Goal: Navigation & Orientation: Find specific page/section

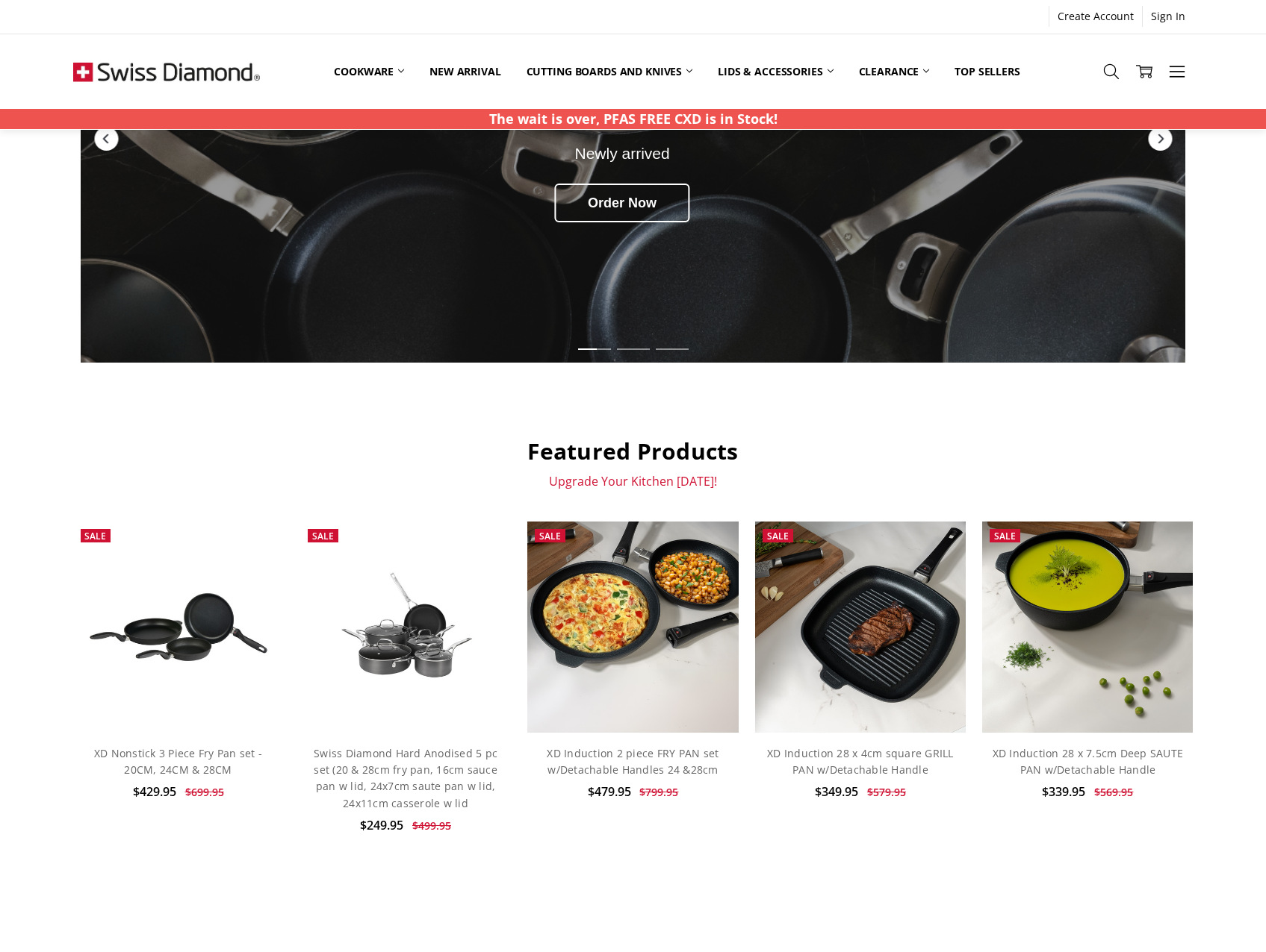
scroll to position [299, 0]
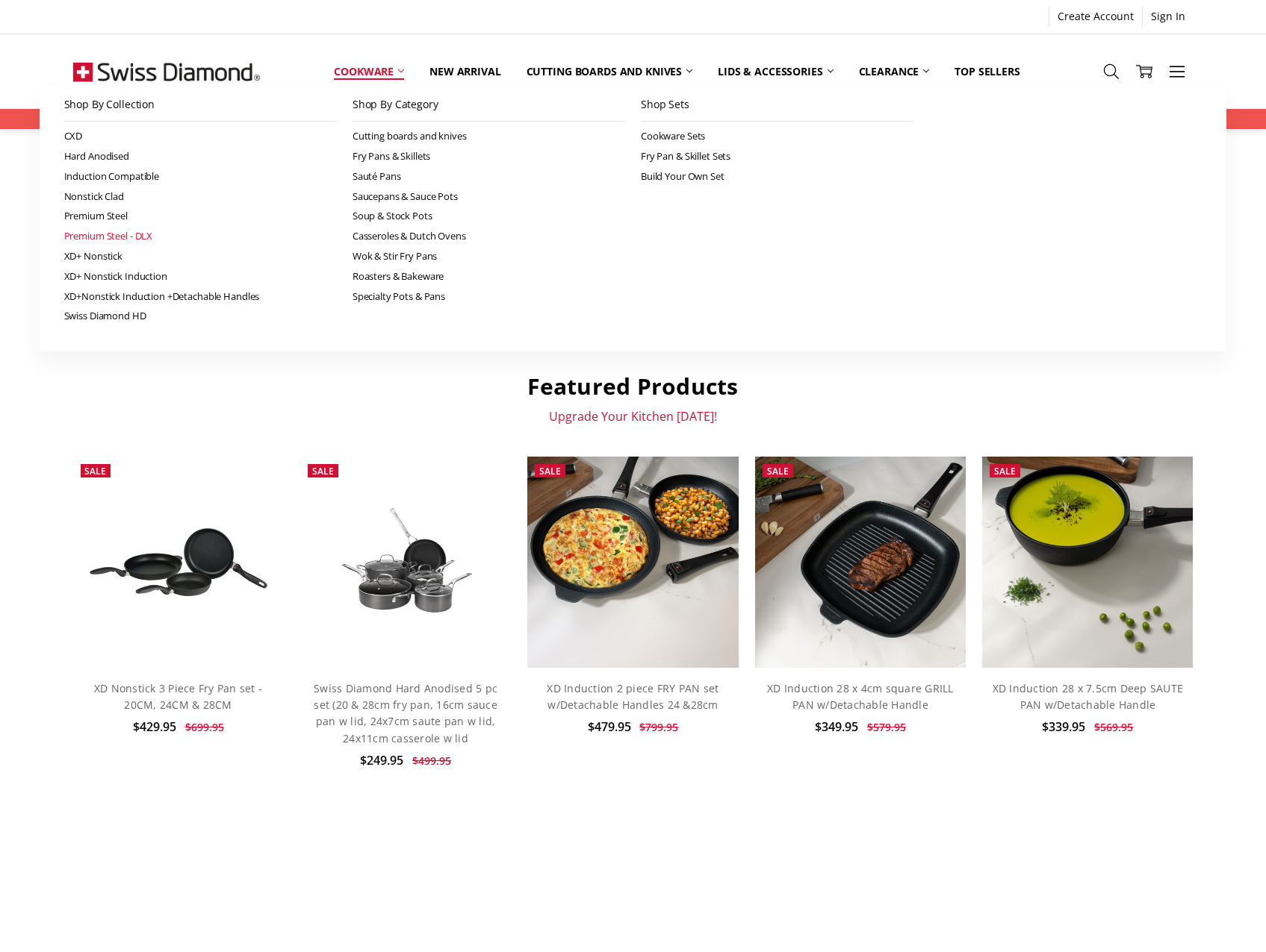
click at [118, 238] on link "Premium Steel - DLX" at bounding box center [200, 236] width 273 height 21
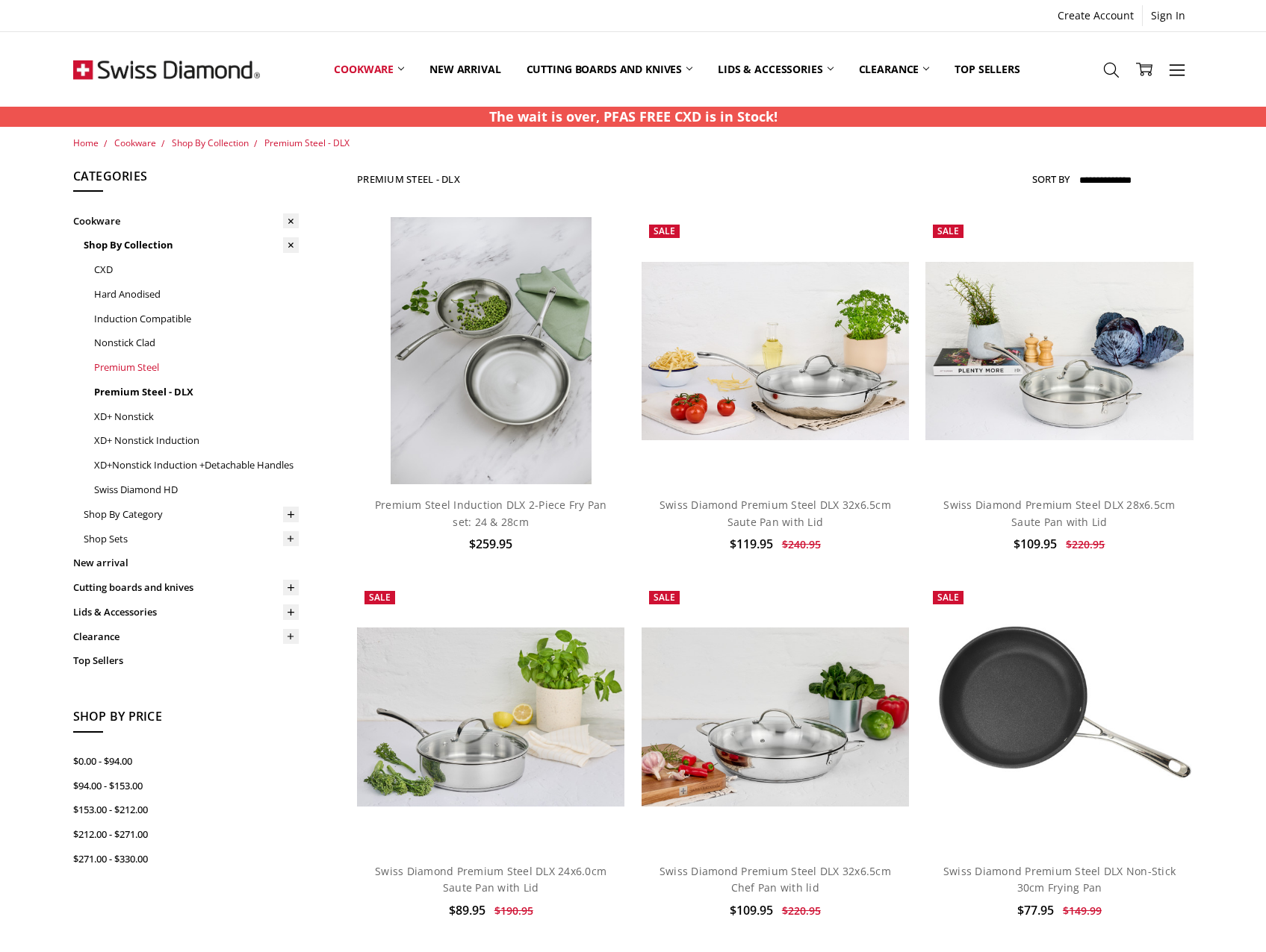
click at [104, 367] on link "Premium Steel" at bounding box center [196, 368] width 204 height 25
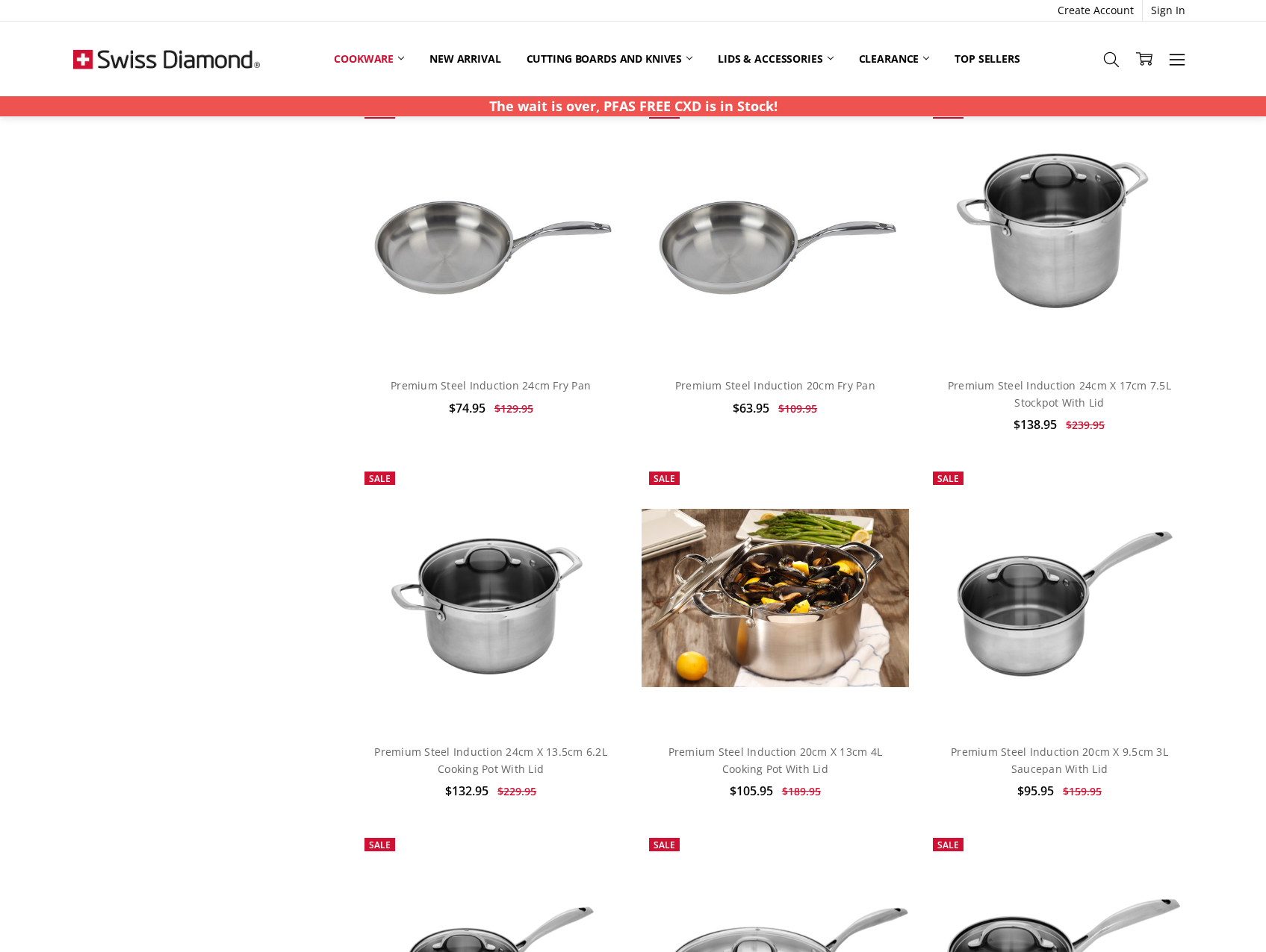
scroll to position [1119, 0]
